Goal: Information Seeking & Learning: Compare options

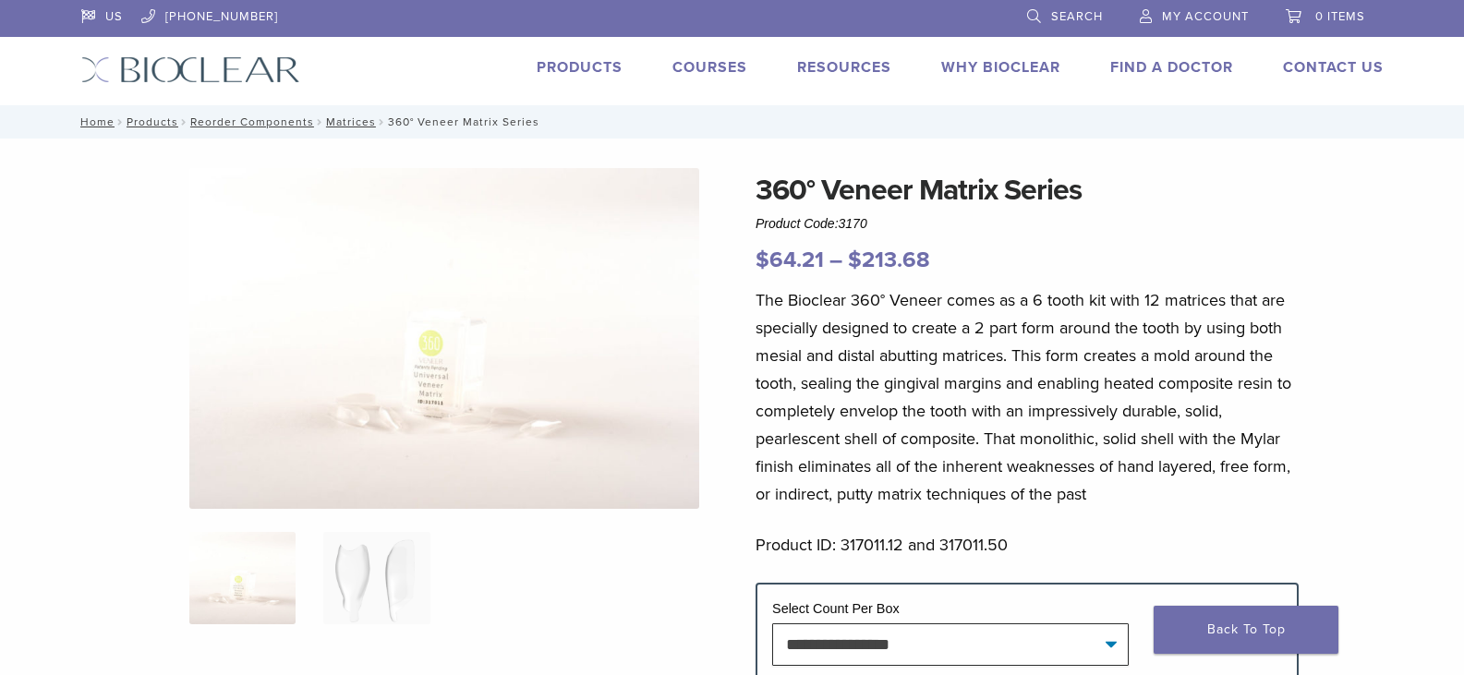
click at [565, 75] on link "Products" at bounding box center [580, 67] width 86 height 18
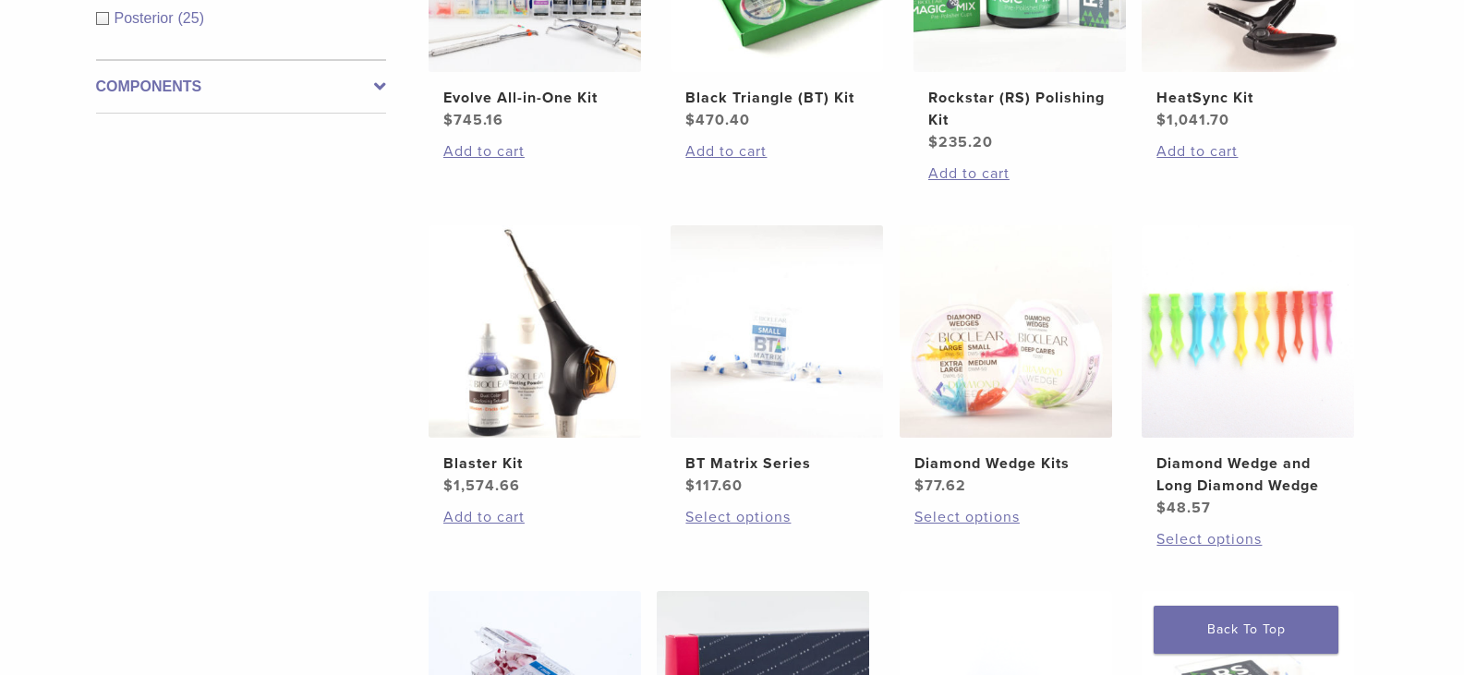
scroll to position [924, 0]
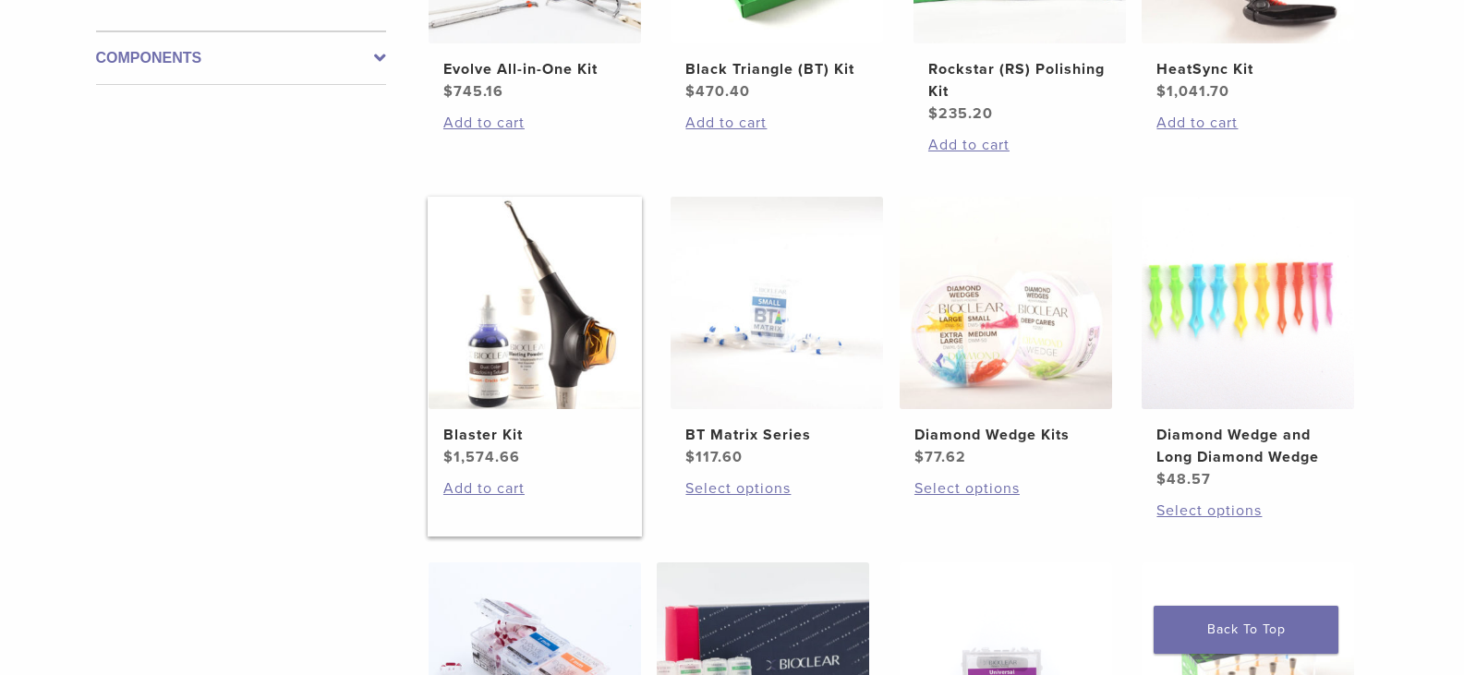
click at [598, 358] on img at bounding box center [535, 303] width 212 height 212
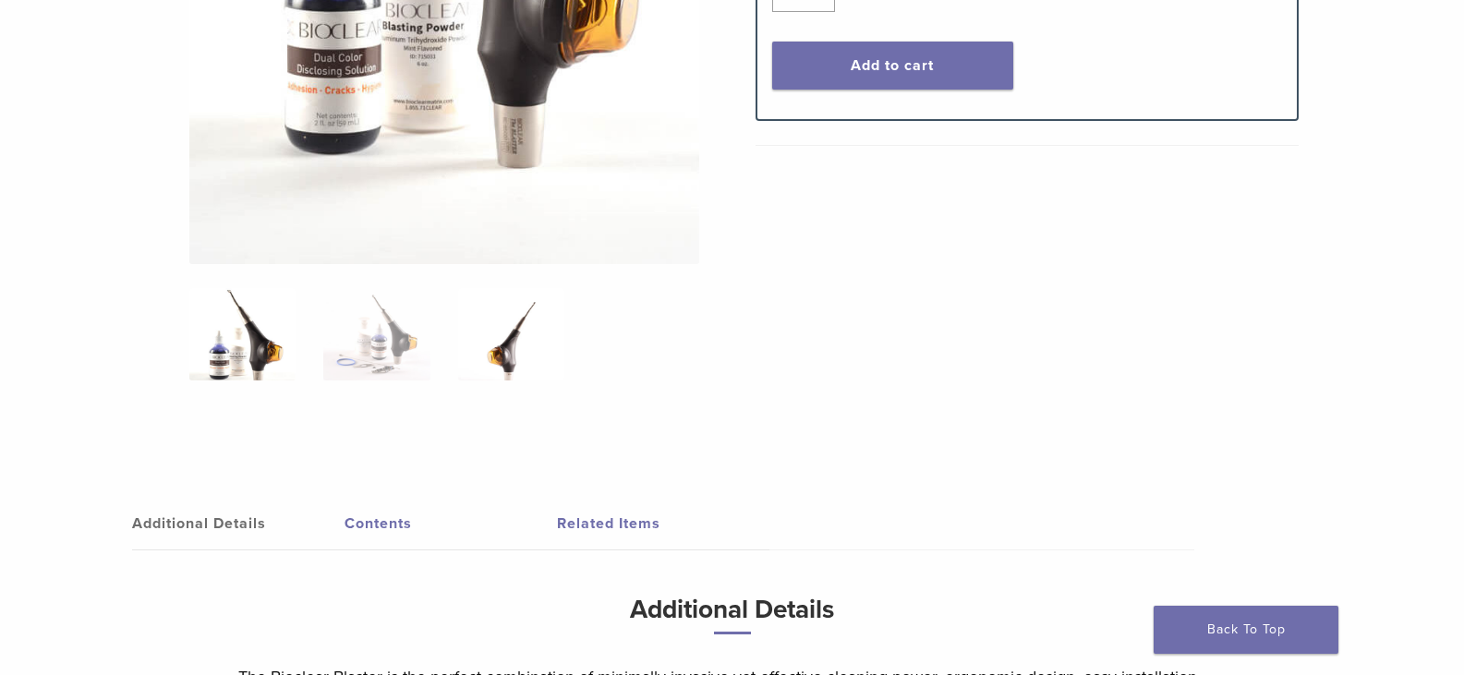
scroll to position [647, 0]
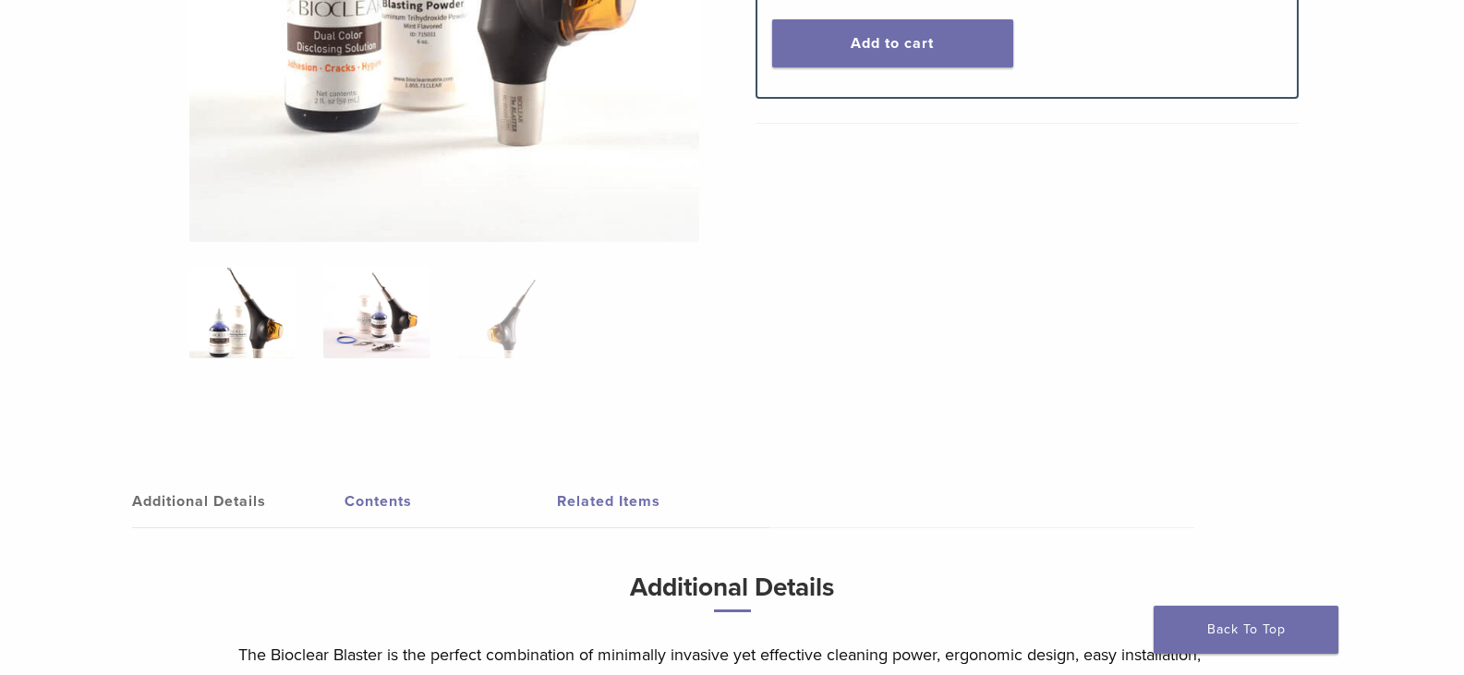
click at [385, 317] on img at bounding box center [376, 312] width 106 height 92
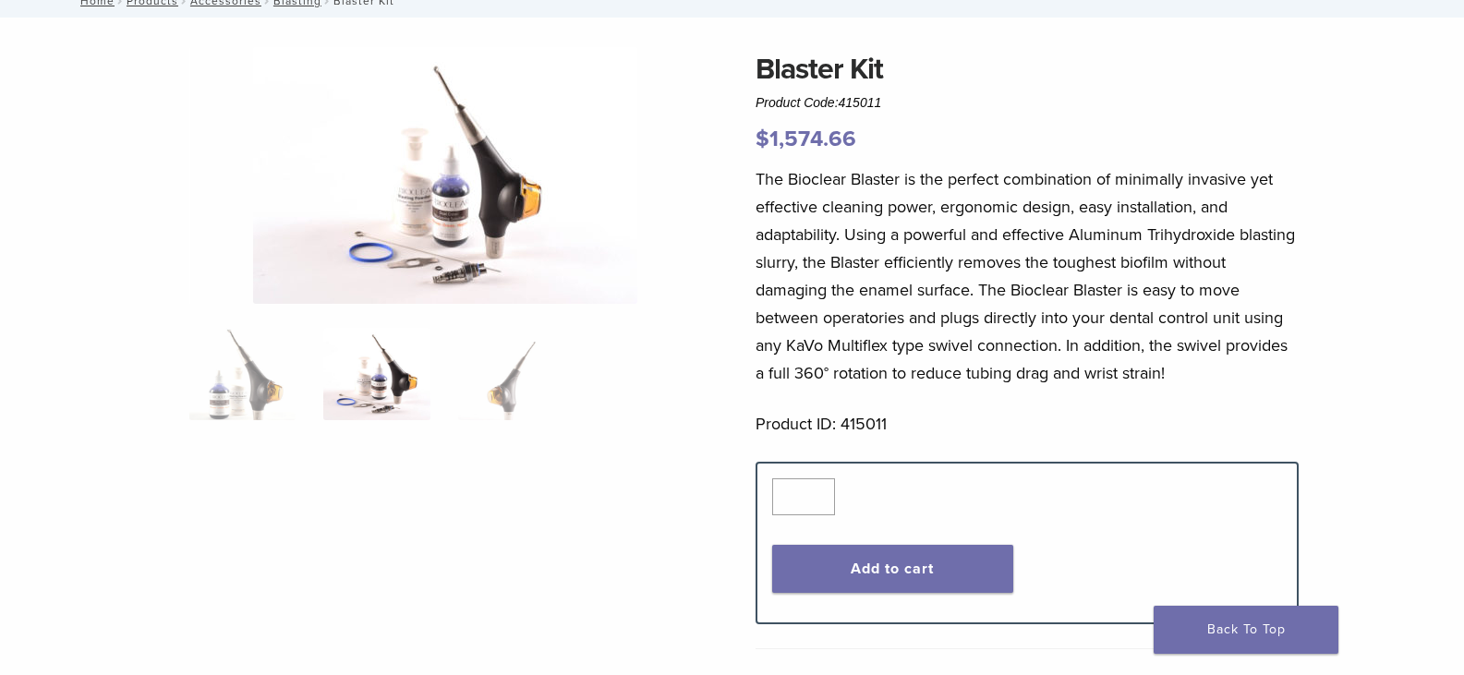
scroll to position [92, 0]
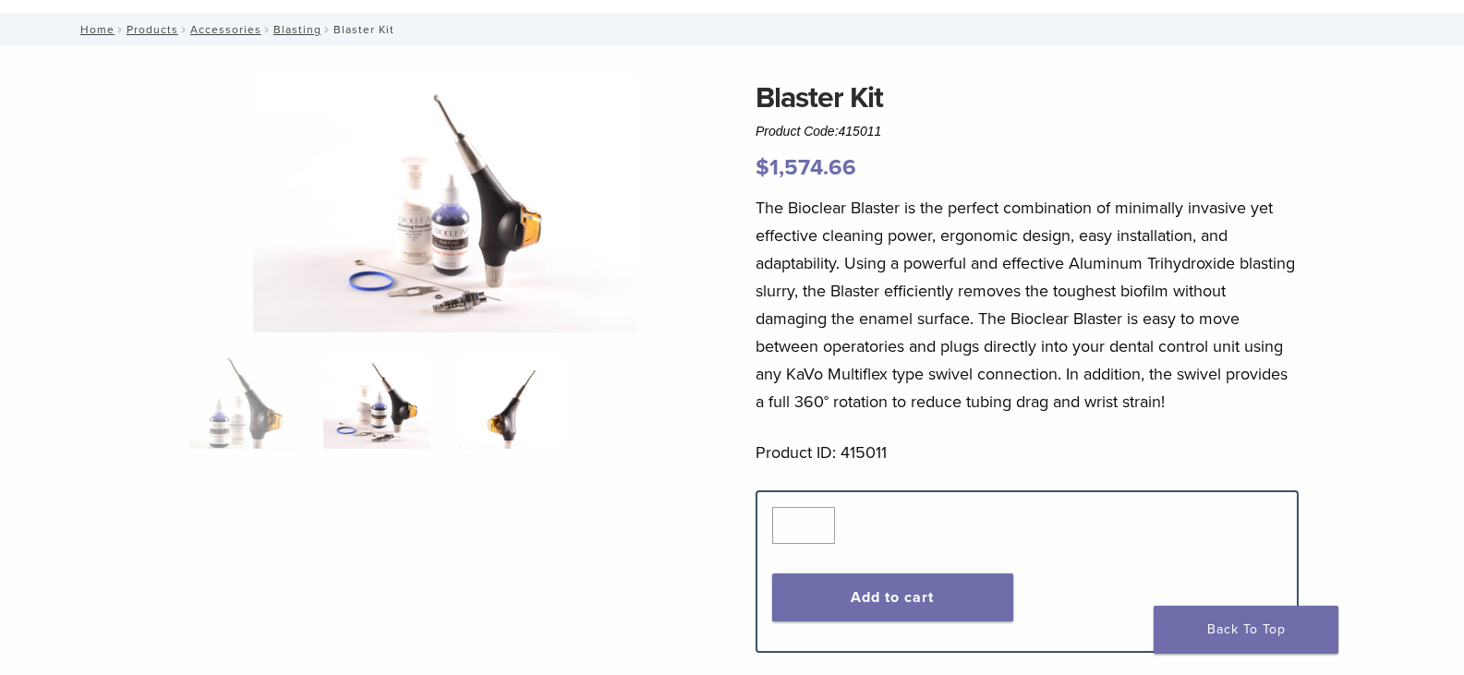
click at [522, 393] on img at bounding box center [511, 403] width 106 height 92
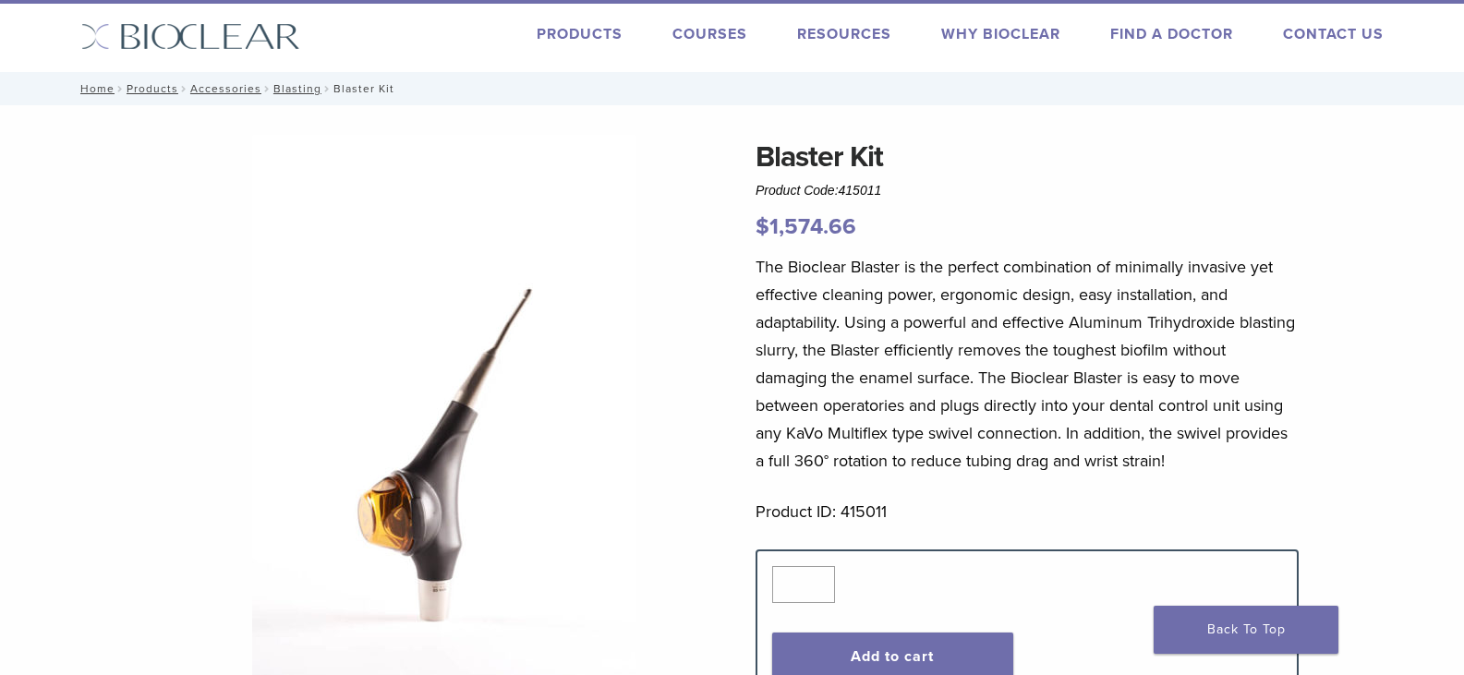
scroll to position [0, 0]
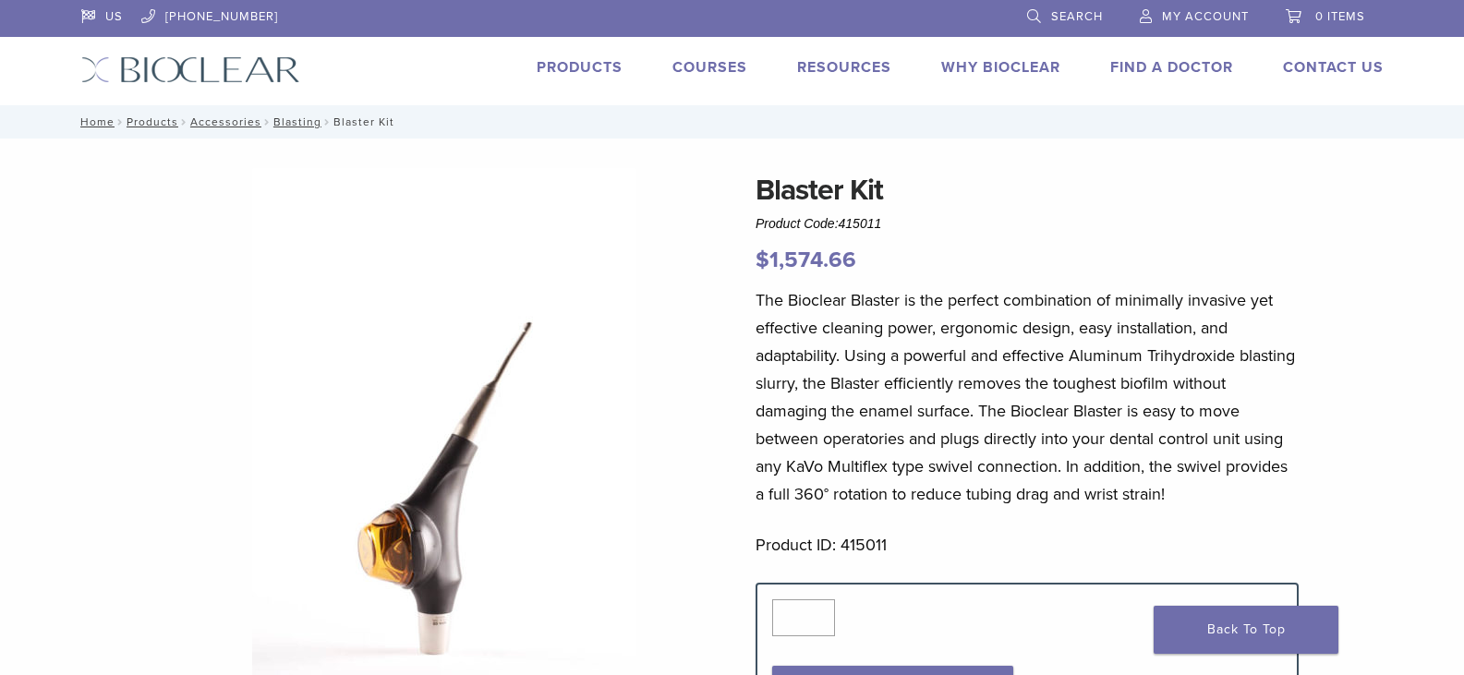
click at [590, 66] on link "Products" at bounding box center [580, 67] width 86 height 18
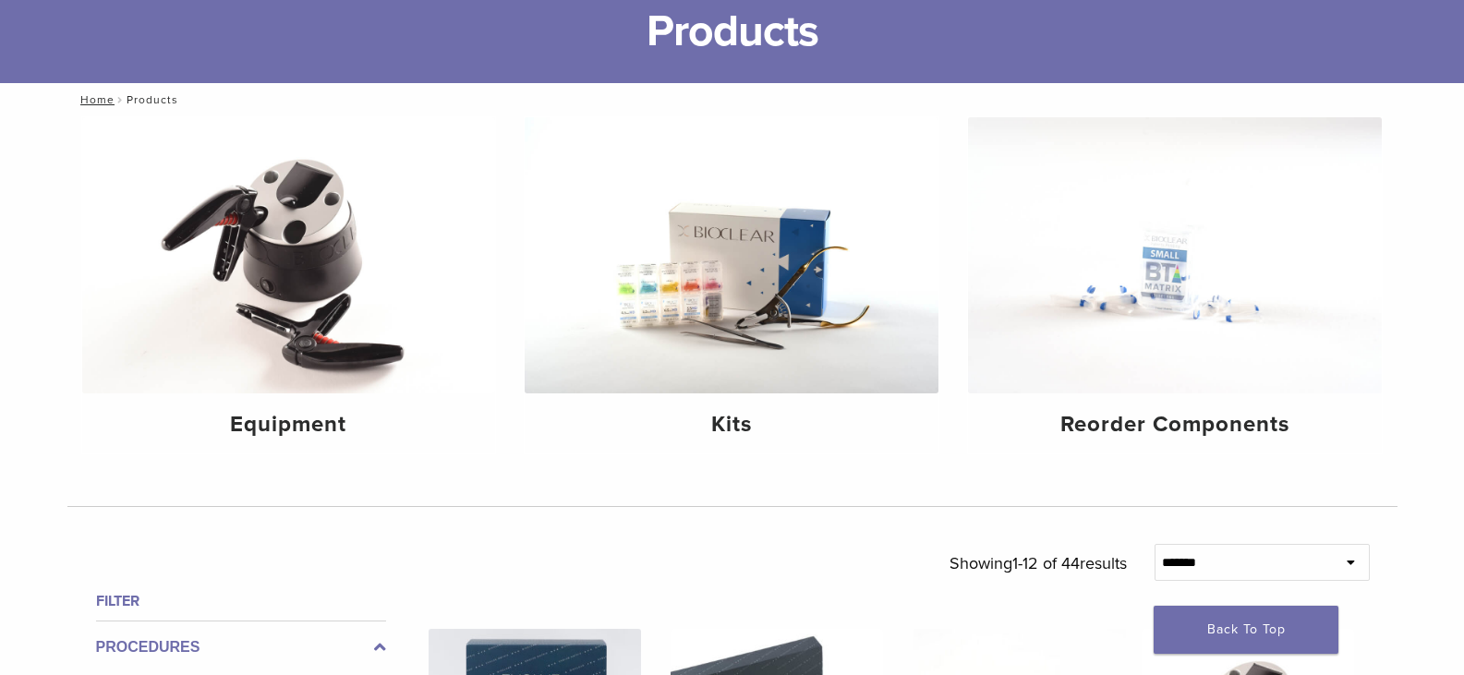
scroll to position [92, 0]
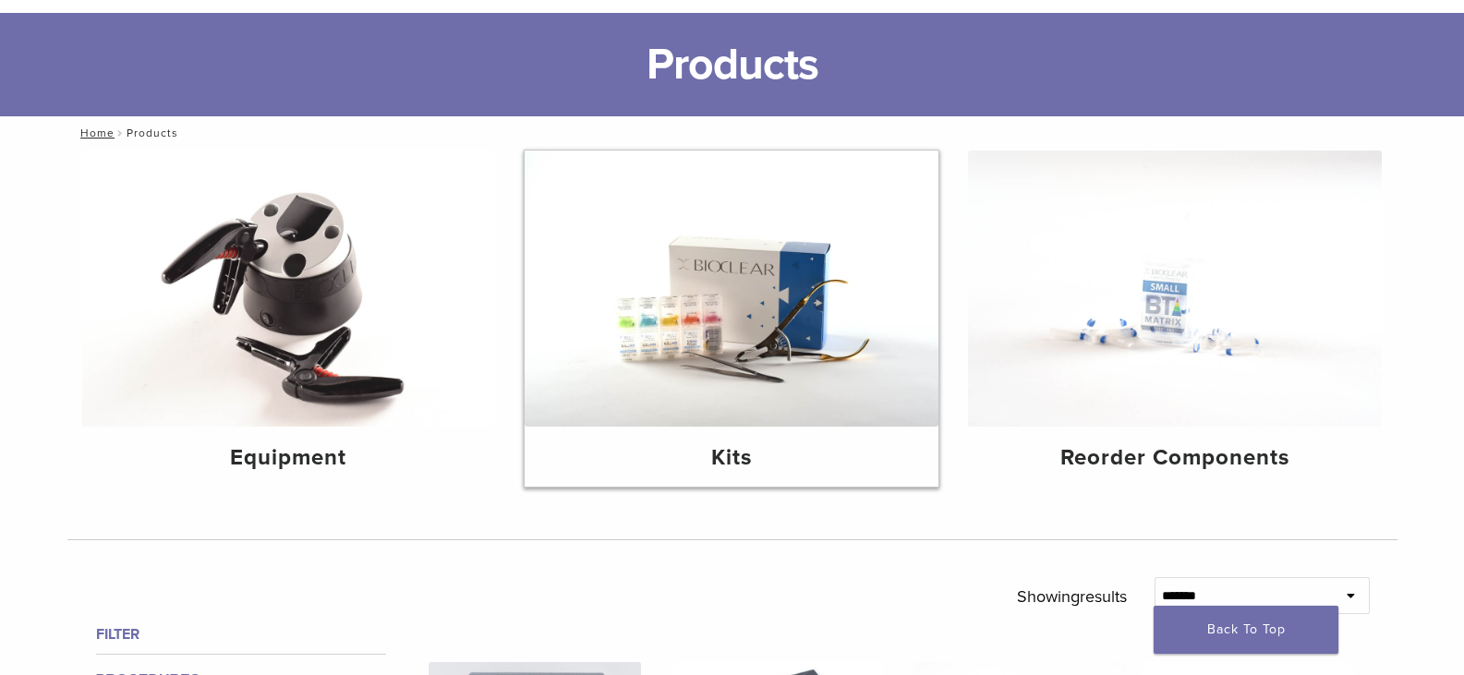
click at [766, 334] on img at bounding box center [732, 289] width 414 height 276
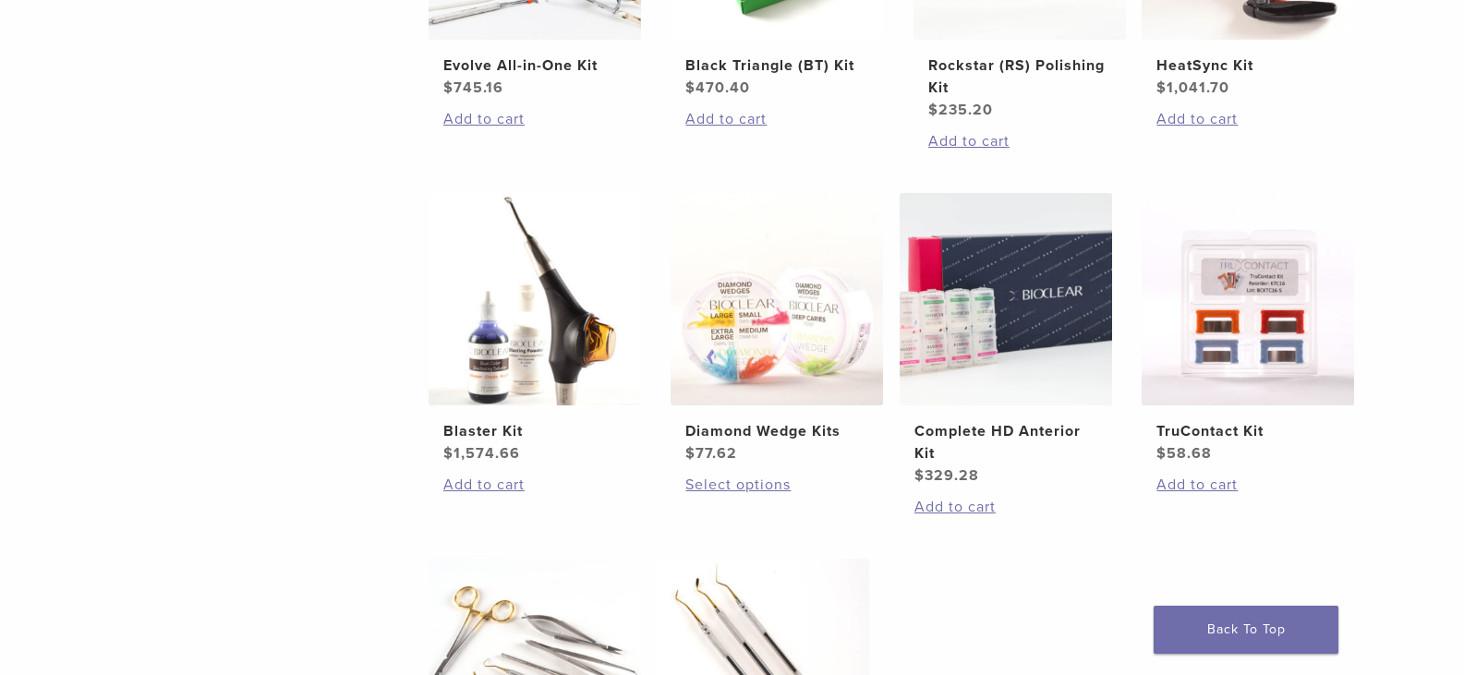
scroll to position [554, 0]
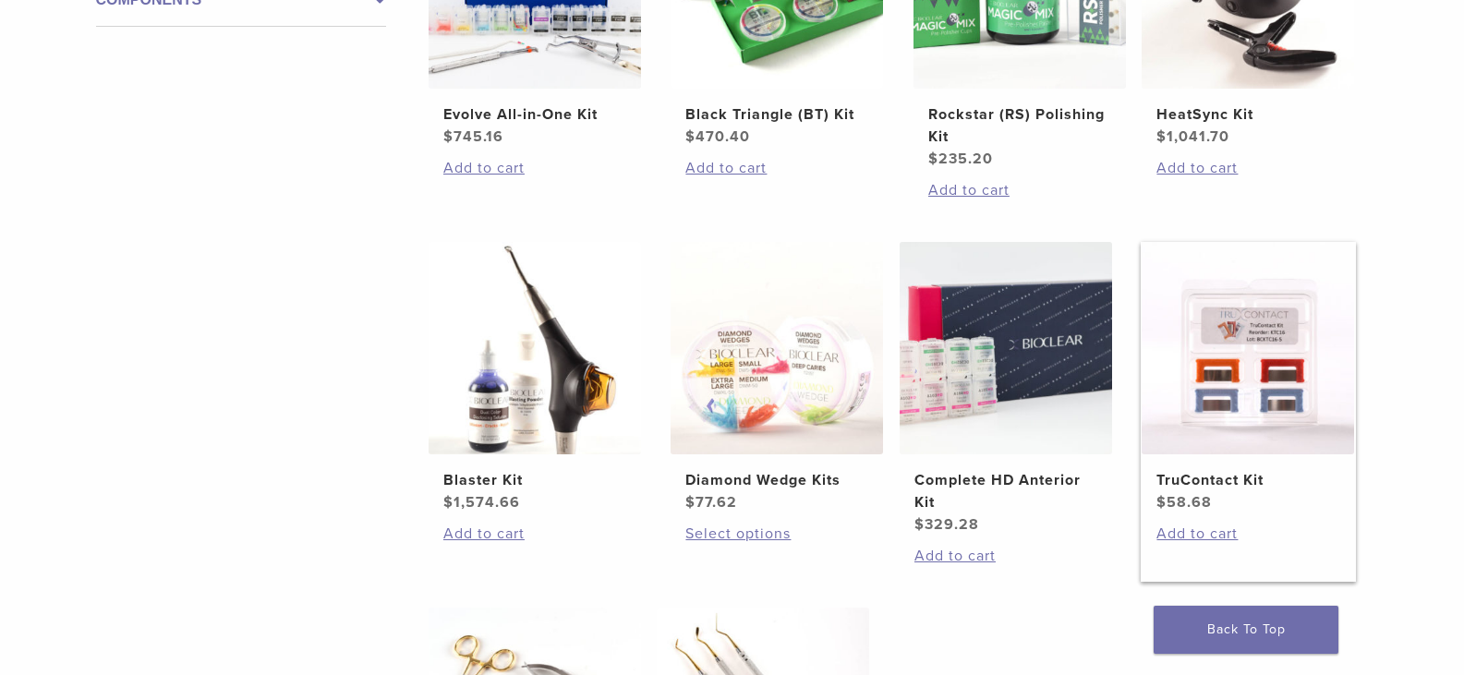
click at [1242, 345] on img at bounding box center [1248, 348] width 212 height 212
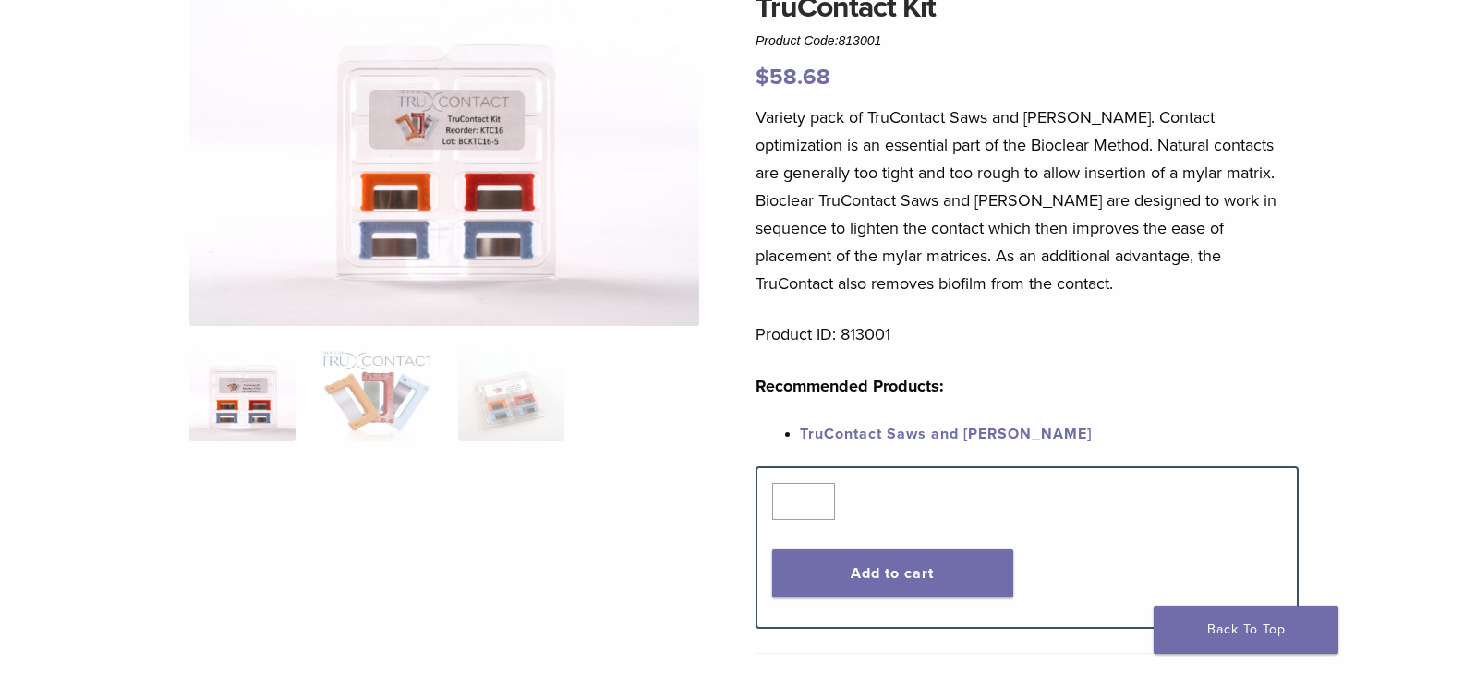
scroll to position [185, 0]
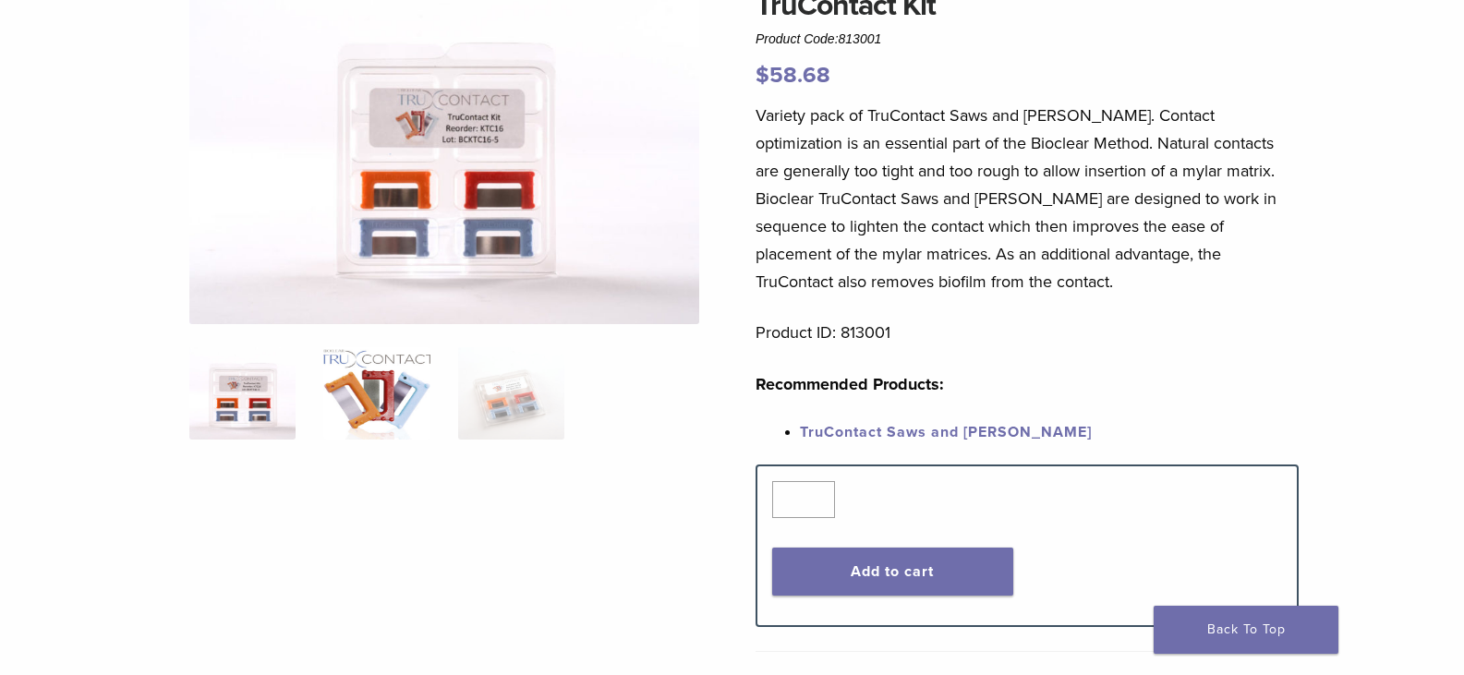
click at [399, 384] on img at bounding box center [376, 393] width 106 height 92
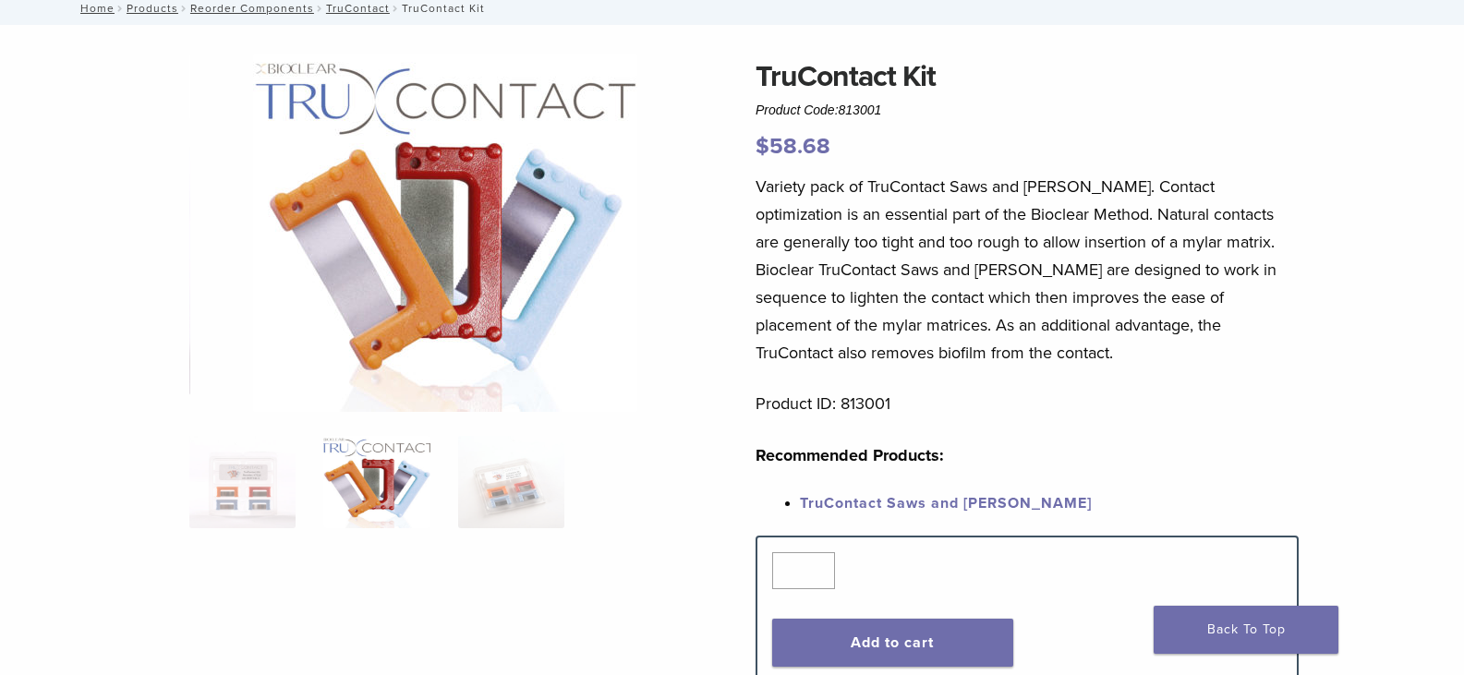
scroll to position [0, 0]
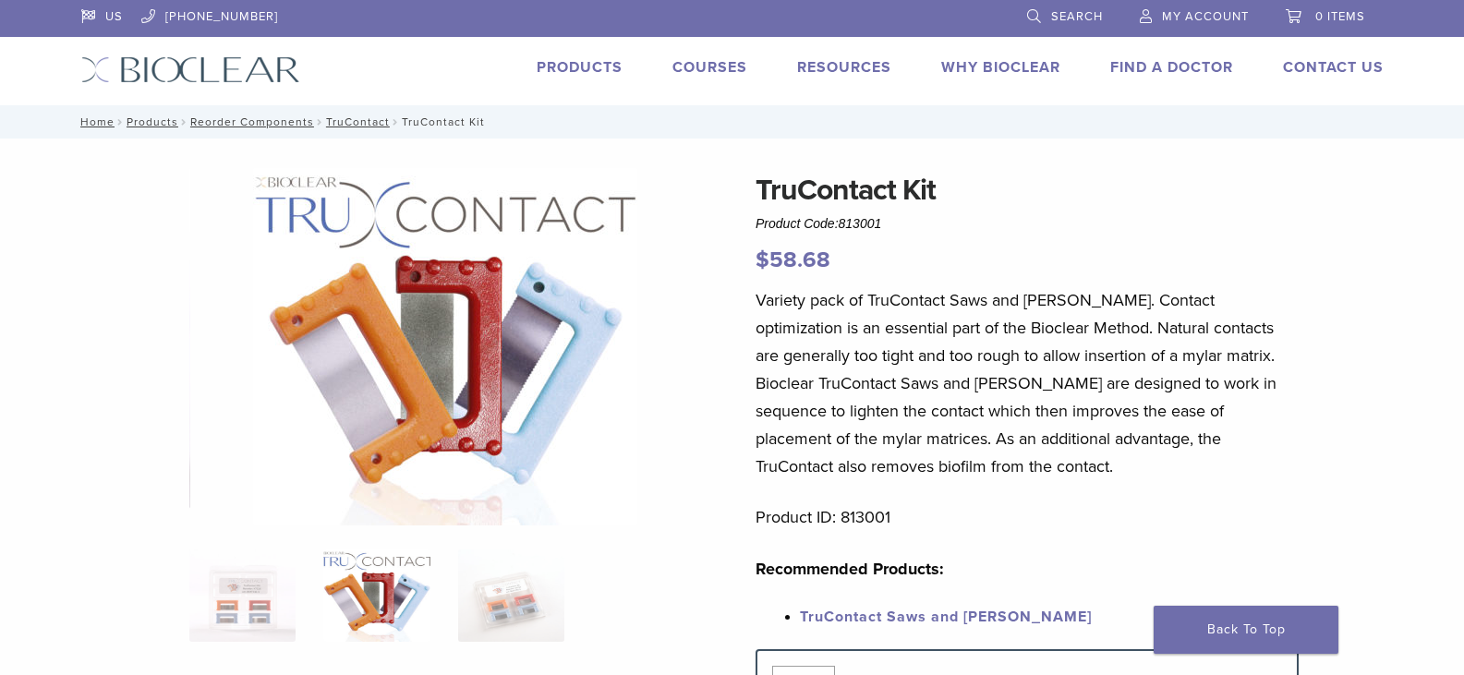
click at [576, 63] on link "Products" at bounding box center [580, 67] width 86 height 18
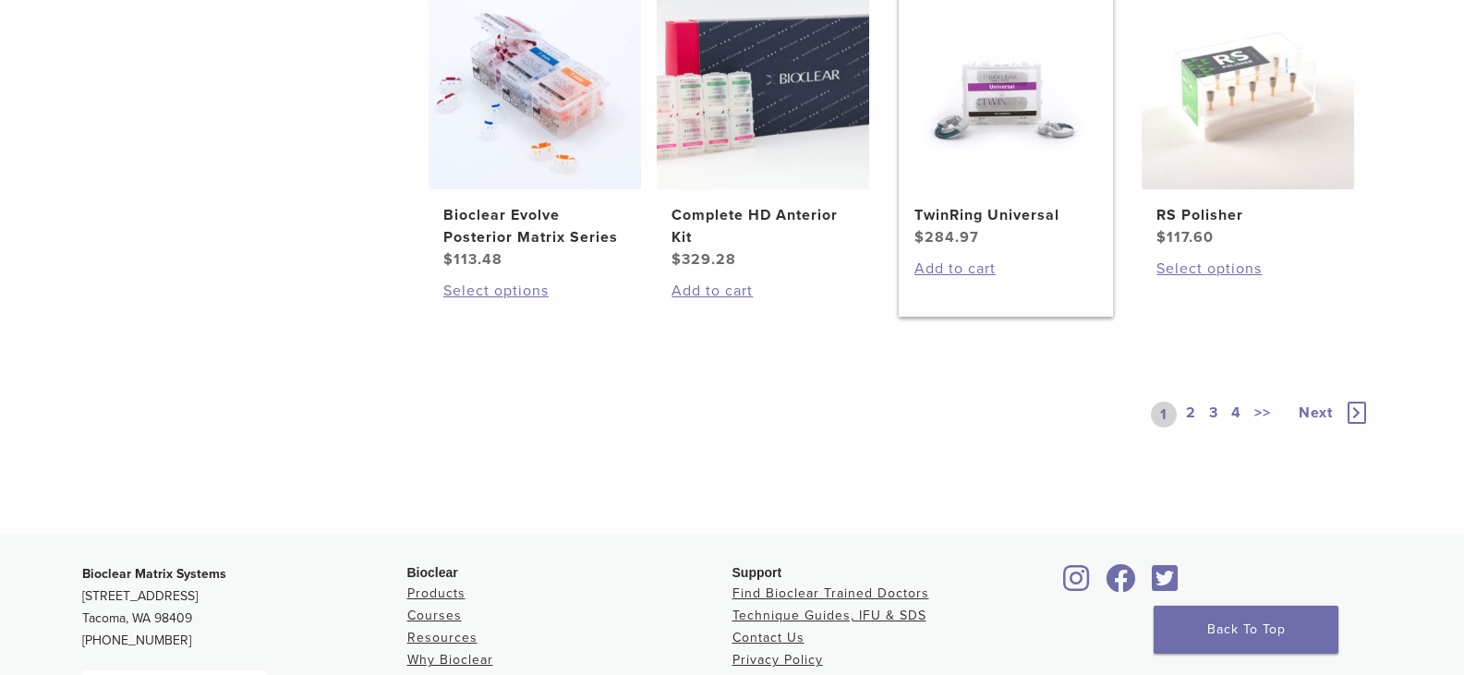
scroll to position [1478, 0]
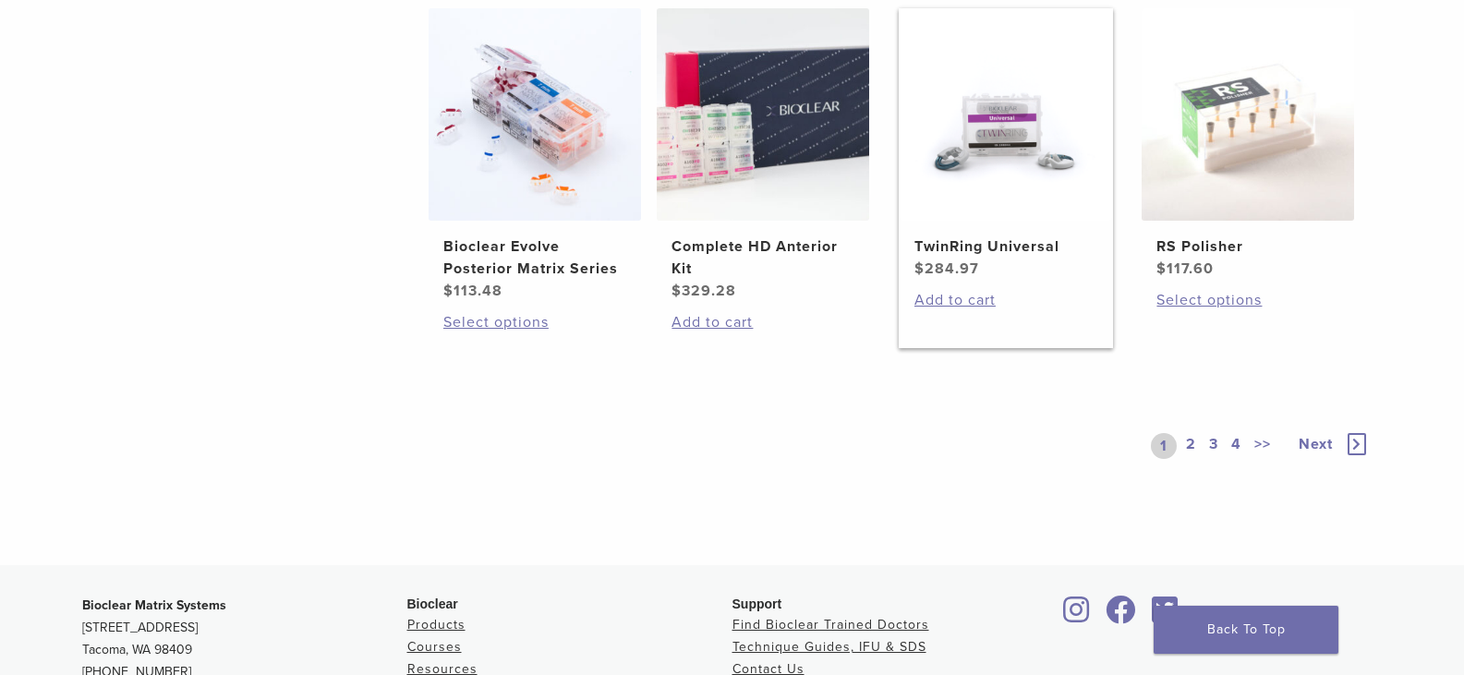
click at [992, 172] on img at bounding box center [1006, 114] width 212 height 212
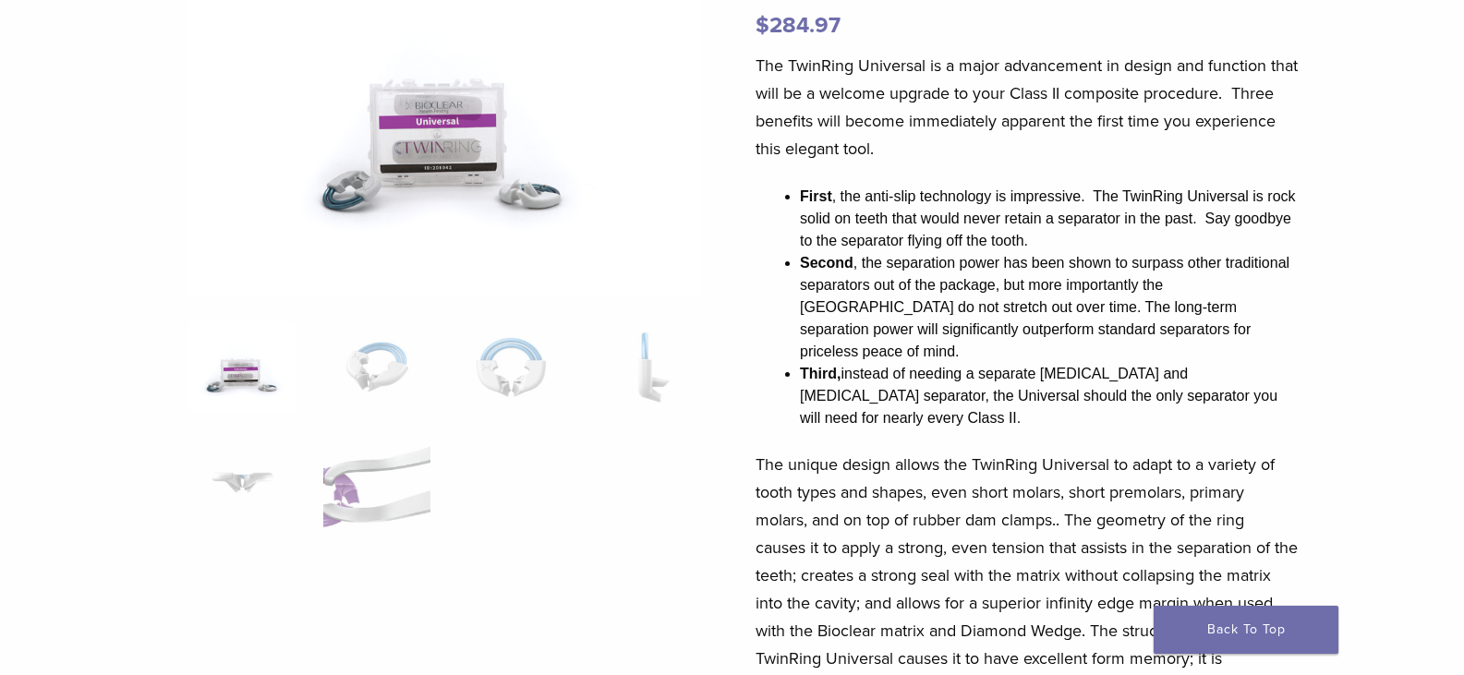
scroll to position [277, 0]
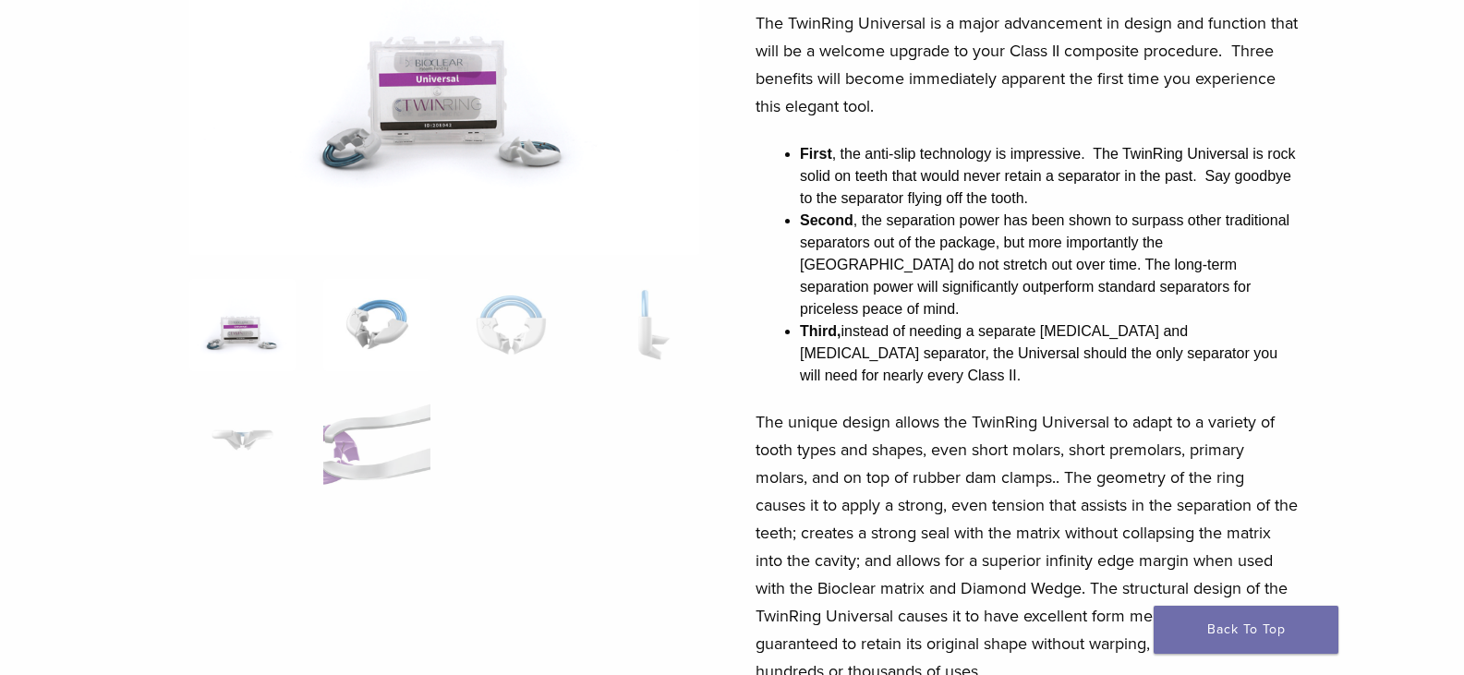
click at [358, 327] on img at bounding box center [376, 325] width 106 height 92
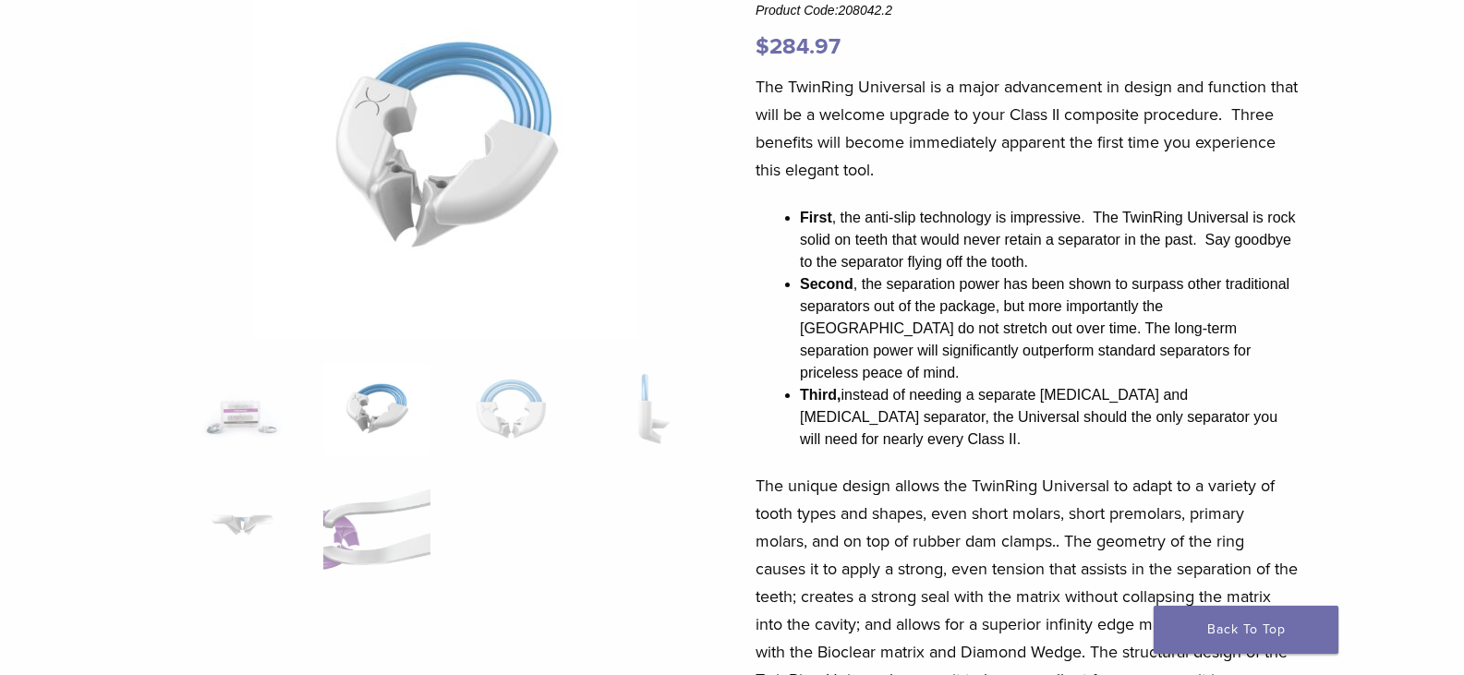
scroll to position [185, 0]
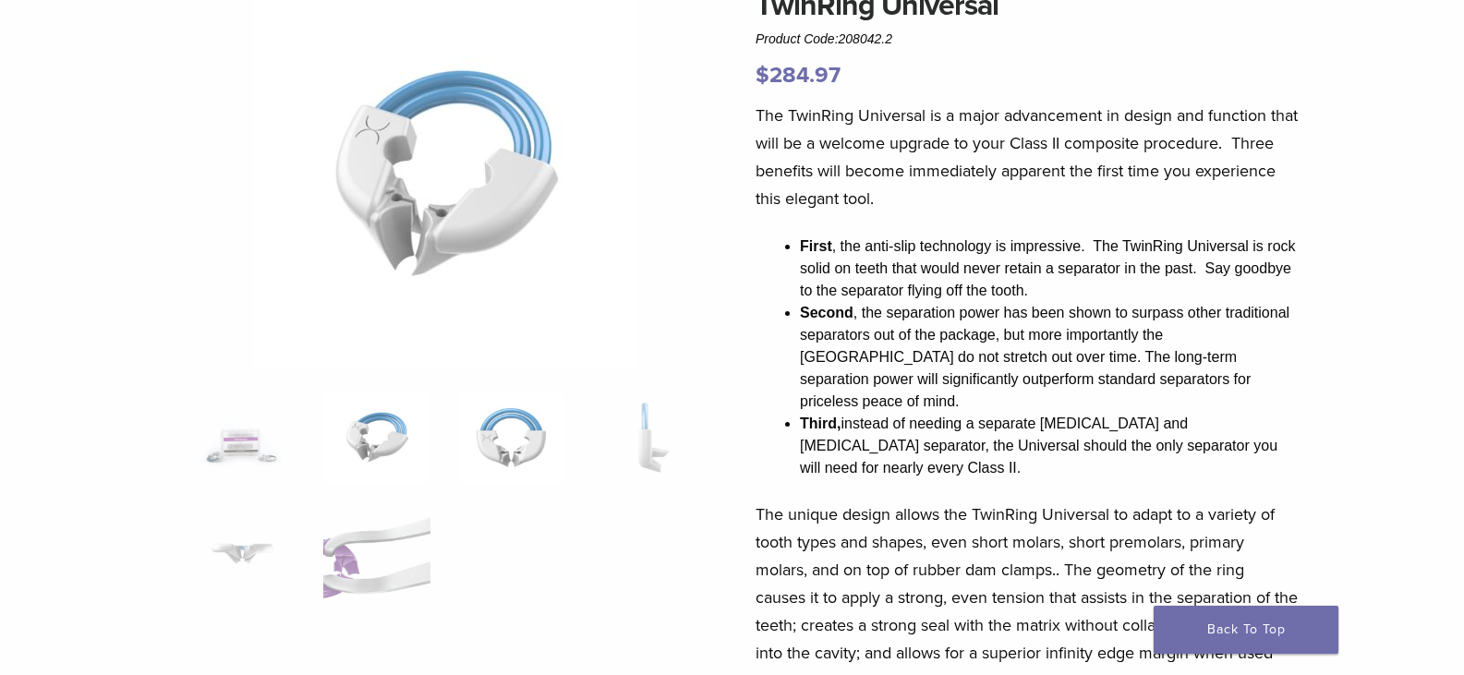
click at [521, 418] on img at bounding box center [511, 438] width 106 height 92
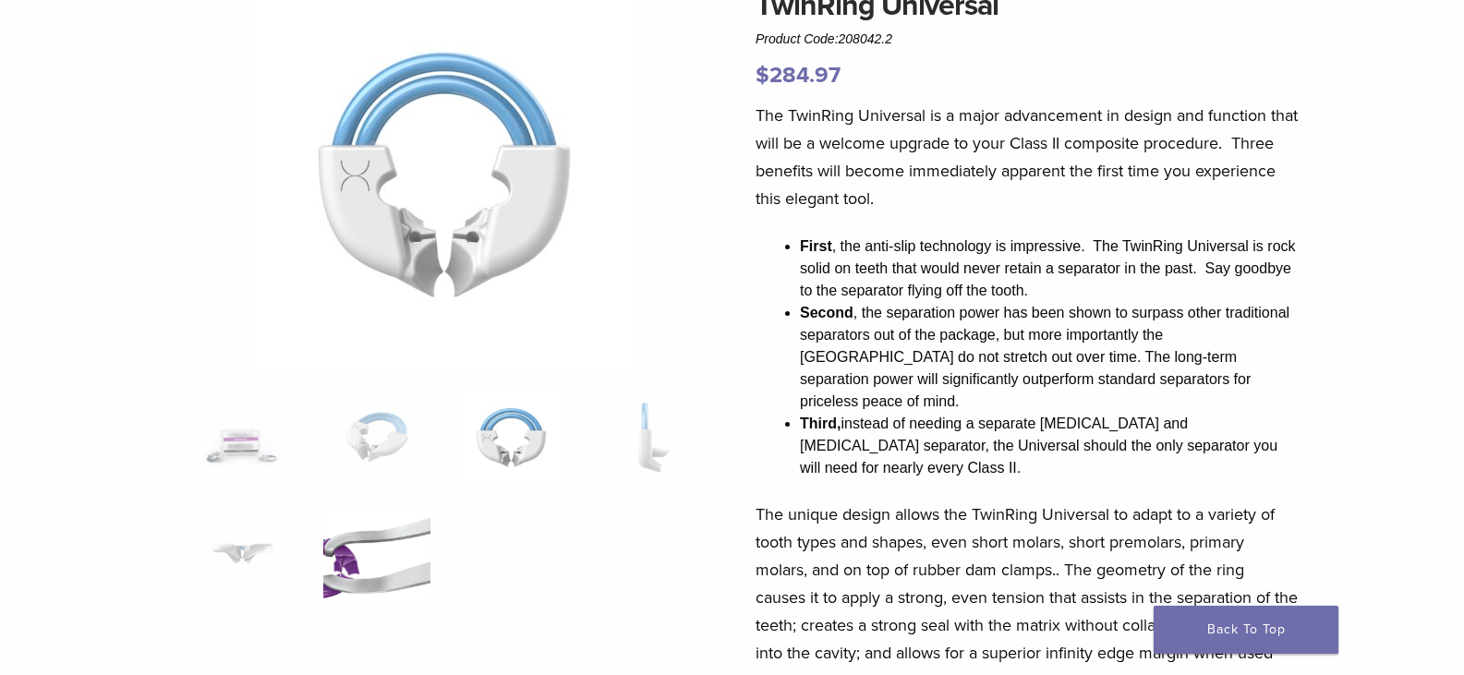
click at [404, 556] on img at bounding box center [376, 554] width 106 height 92
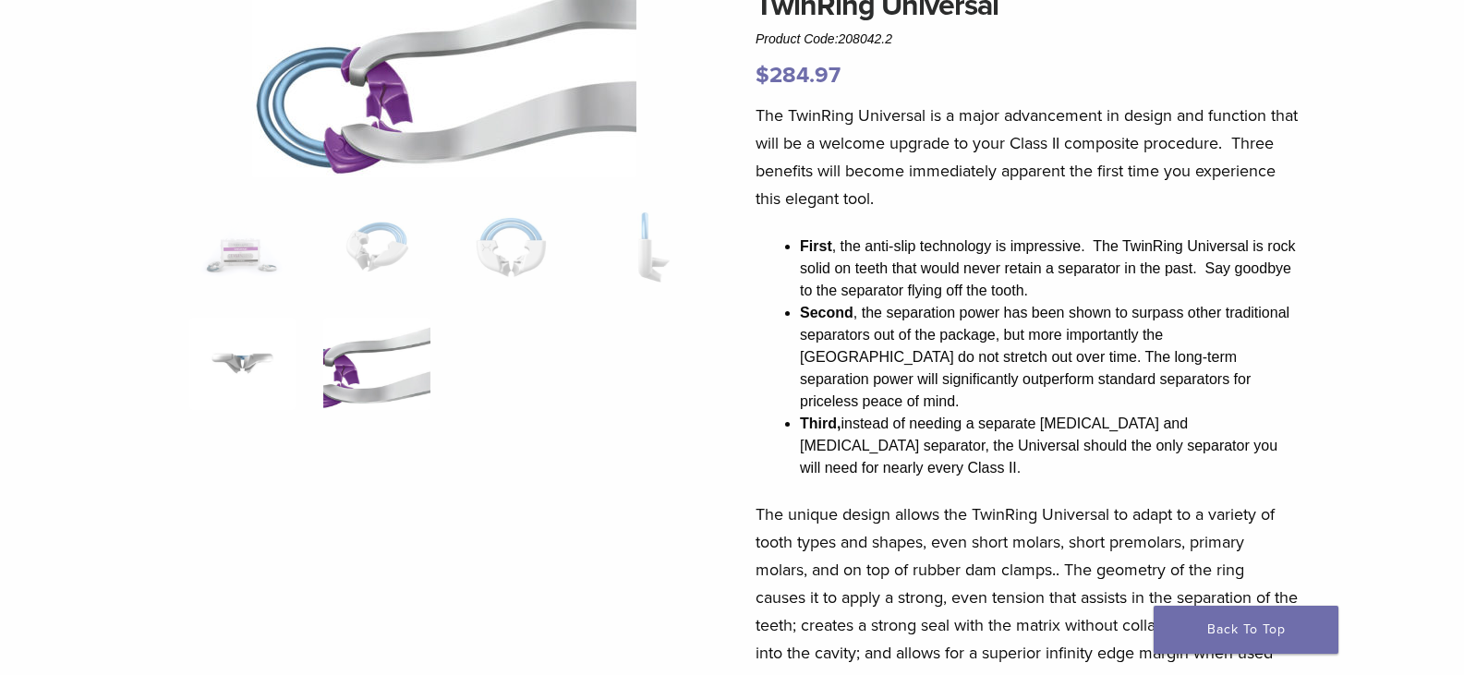
click at [257, 363] on img at bounding box center [242, 364] width 106 height 92
